Goal: Task Accomplishment & Management: Use online tool/utility

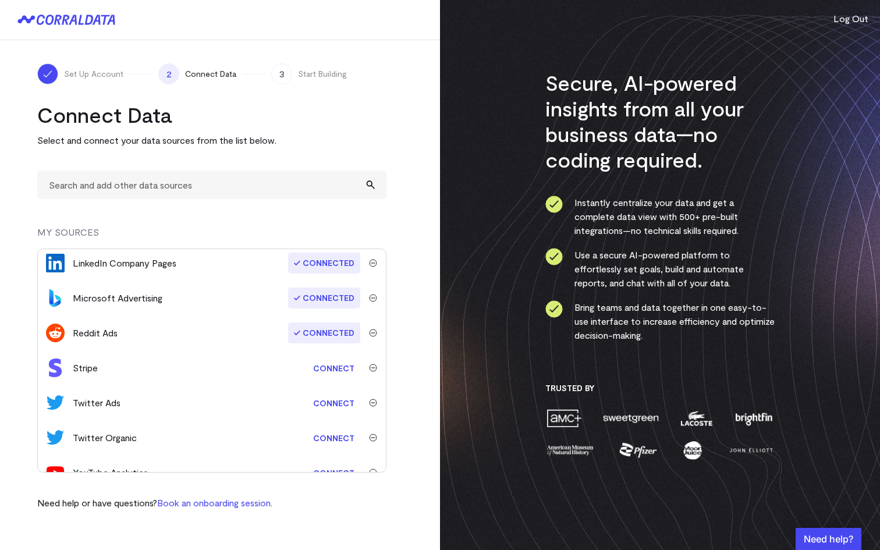
scroll to position [231, 0]
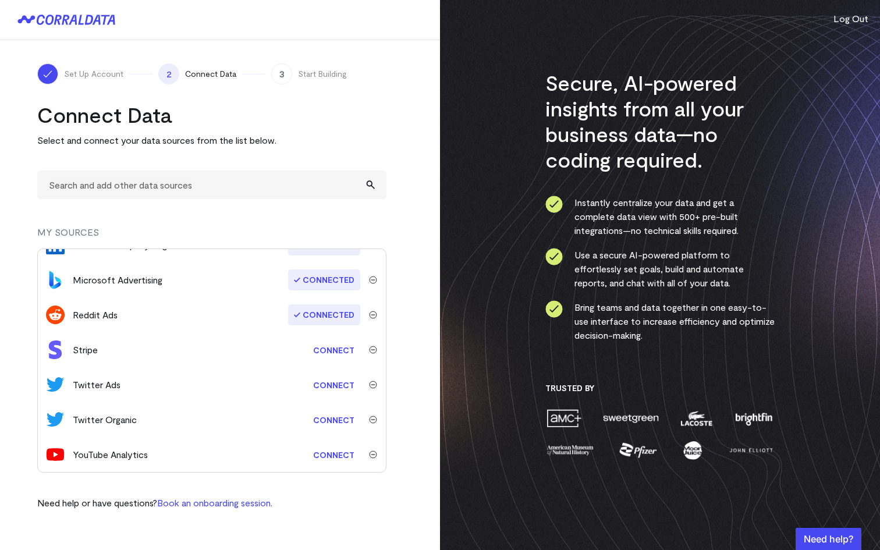
click at [333, 393] on link "Connect" at bounding box center [333, 385] width 53 height 22
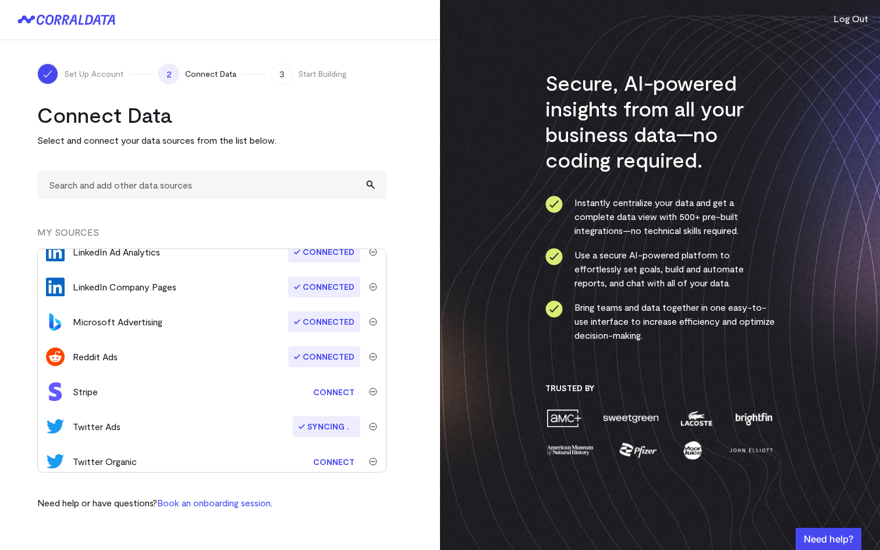
scroll to position [231, 0]
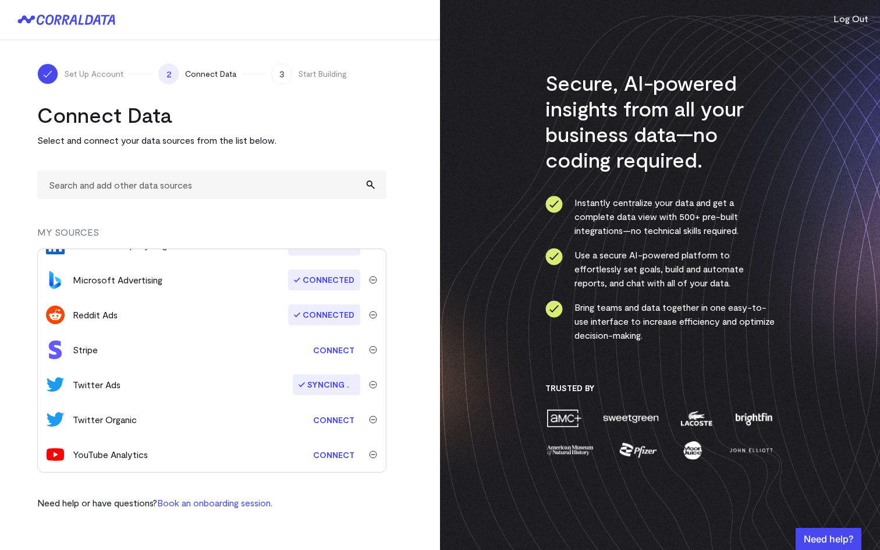
click at [303, 438] on div "YouTube Analytics Connect" at bounding box center [212, 454] width 348 height 35
click at [312, 431] on div "Twitter Organic Connect" at bounding box center [212, 419] width 348 height 35
click at [321, 424] on link "Connect" at bounding box center [333, 420] width 53 height 22
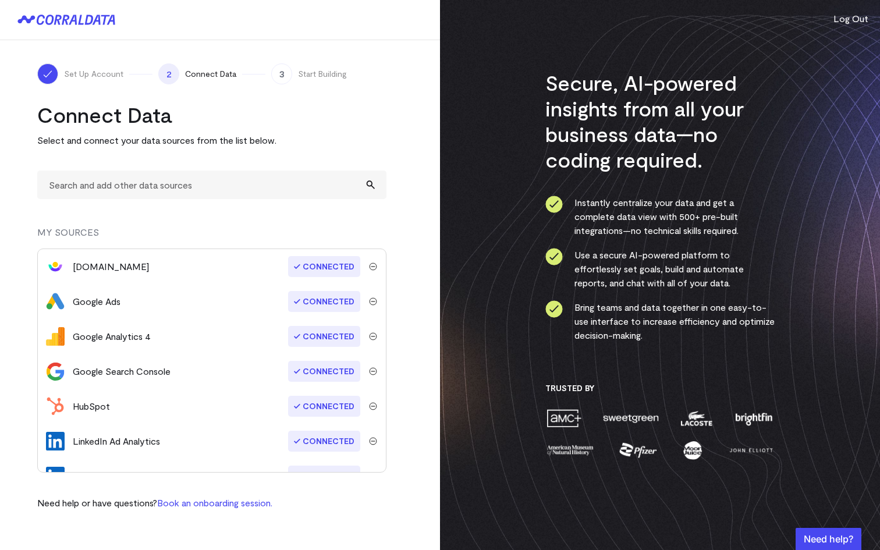
scroll to position [231, 0]
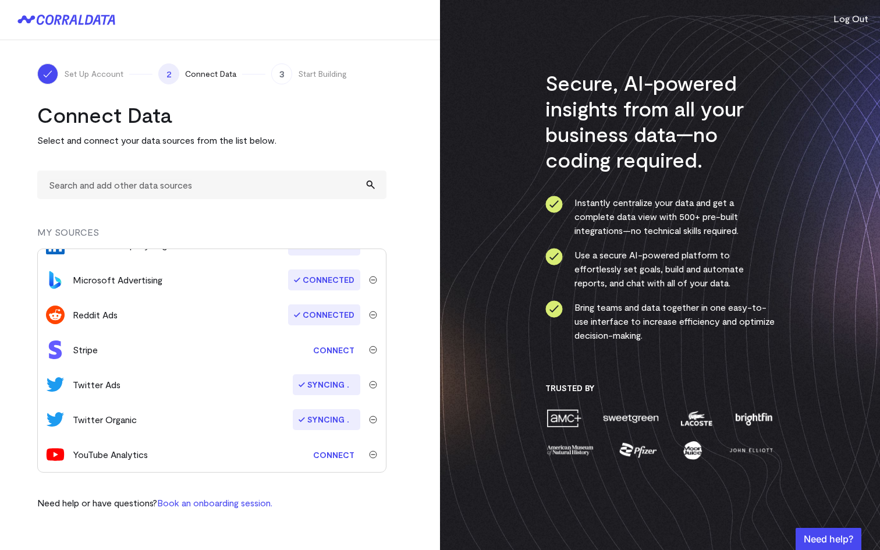
click at [322, 457] on link "Connect" at bounding box center [333, 455] width 53 height 22
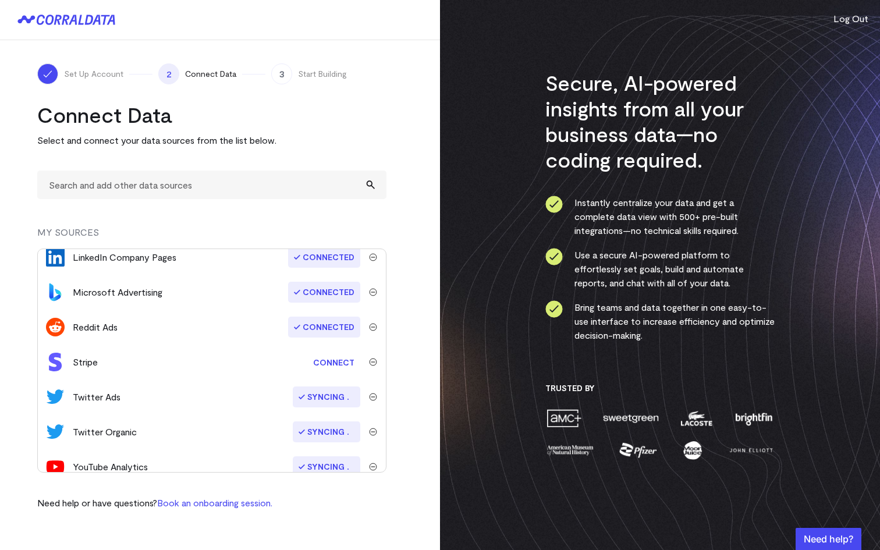
scroll to position [231, 0]
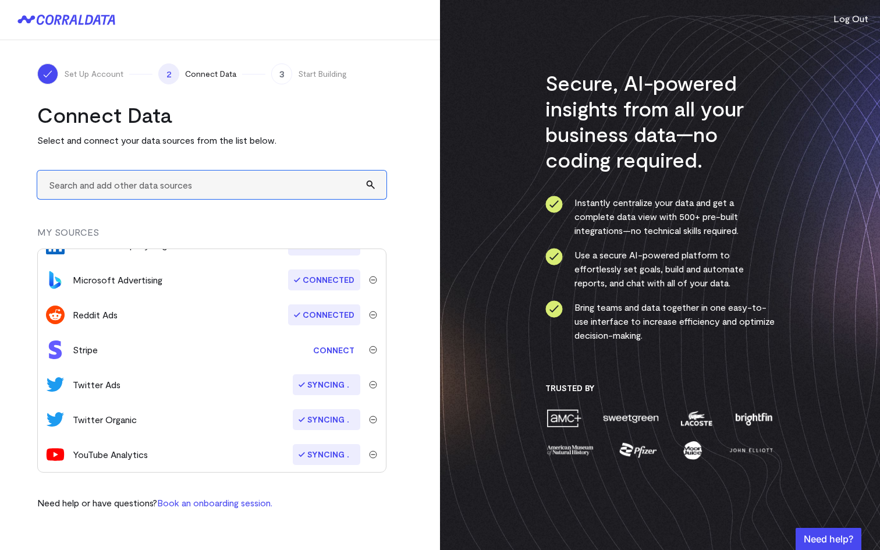
click at [159, 189] on input "text" at bounding box center [211, 184] width 349 height 29
type input "reddit"
